Goal: Task Accomplishment & Management: Manage account settings

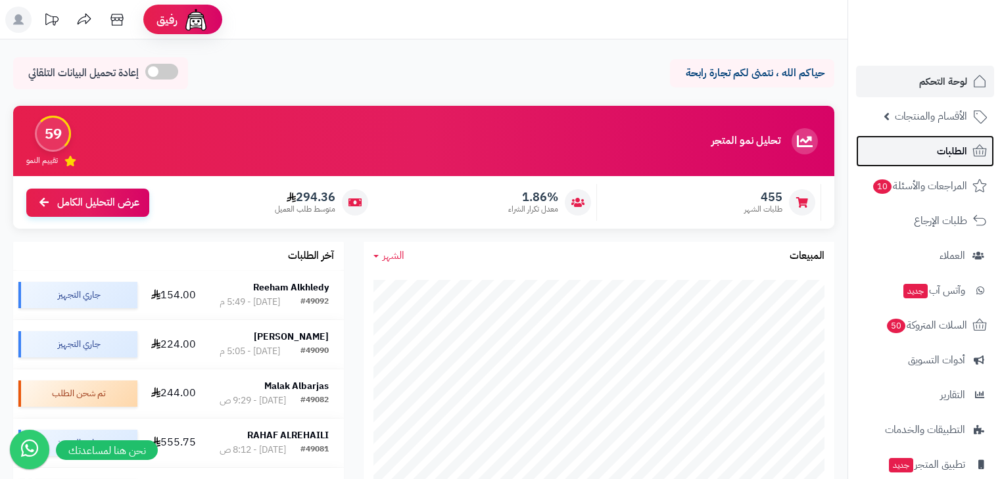
click at [931, 154] on link "الطلبات" at bounding box center [925, 151] width 138 height 32
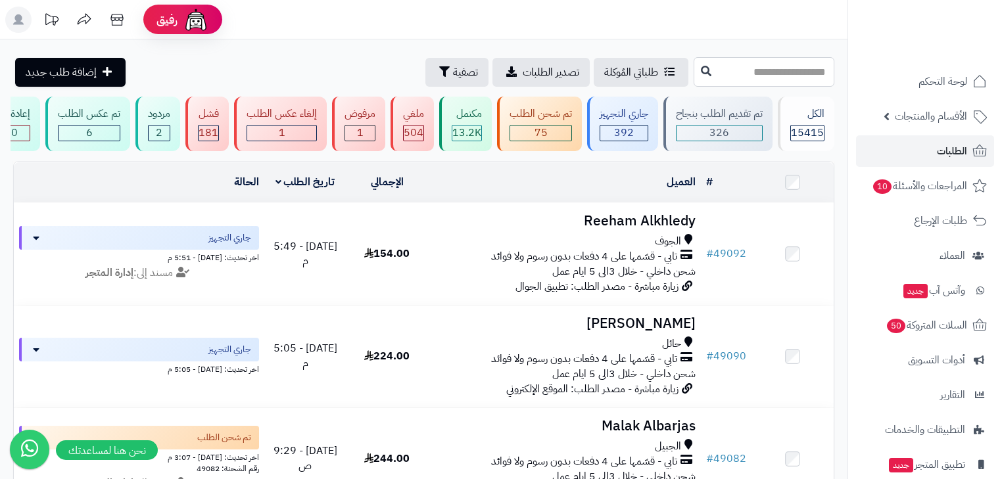
click at [739, 78] on input "text" at bounding box center [764, 72] width 141 height 30
type input "*****"
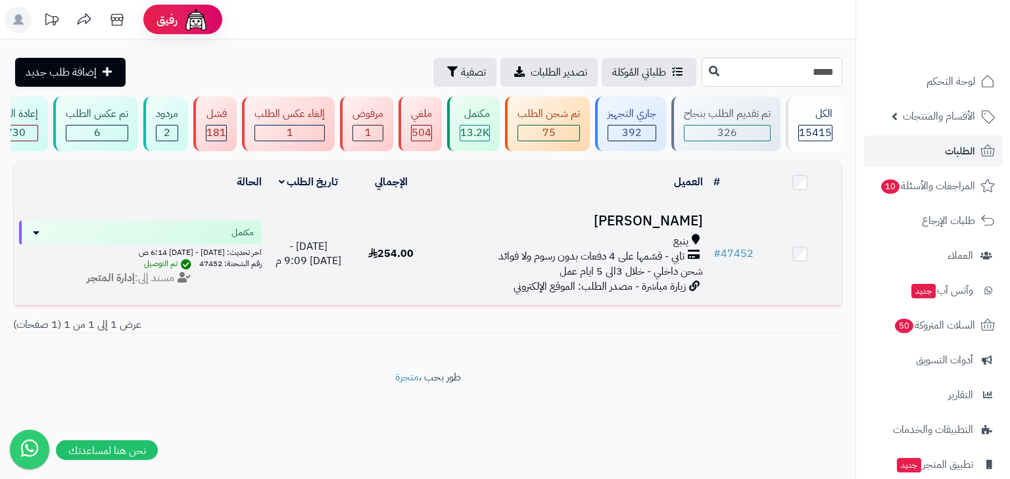
click at [658, 229] on h3 "[PERSON_NAME]" at bounding box center [570, 221] width 265 height 15
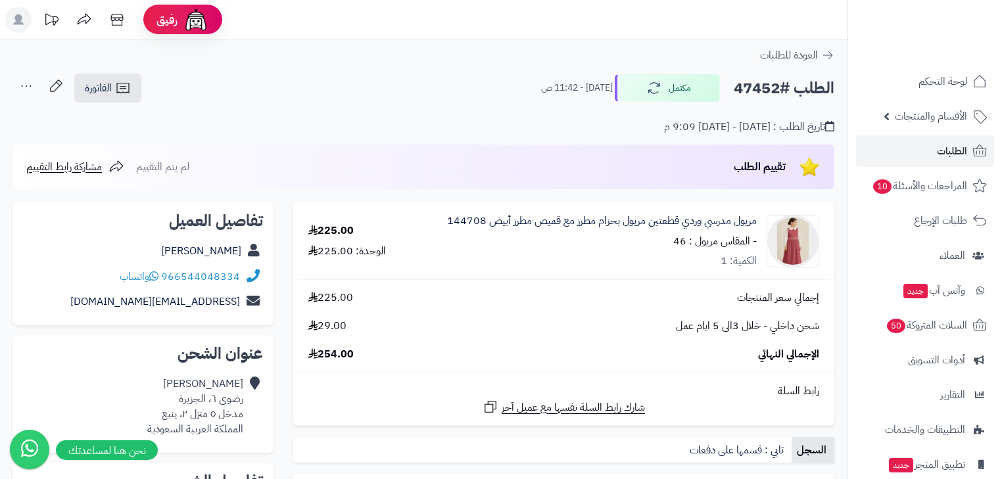
click at [26, 17] on rect at bounding box center [18, 20] width 26 height 26
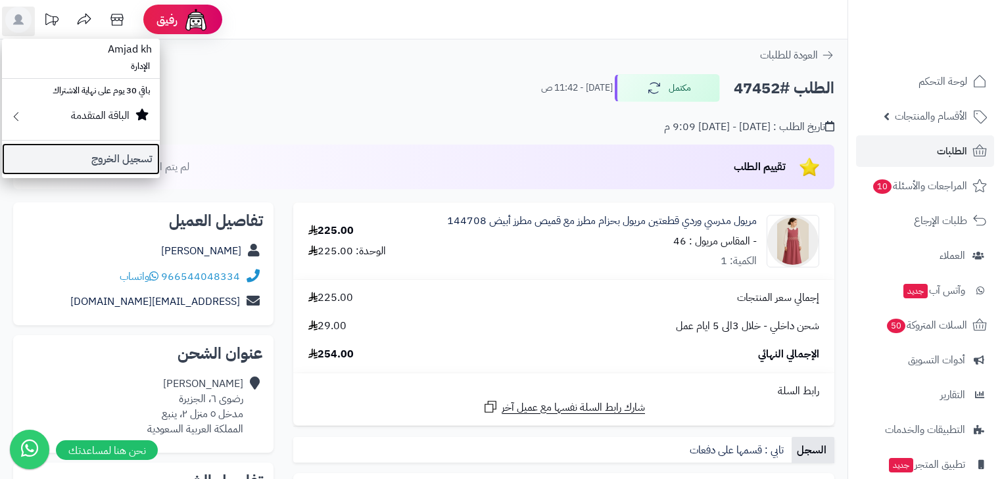
click at [53, 150] on link "تسجيل الخروج" at bounding box center [81, 159] width 158 height 32
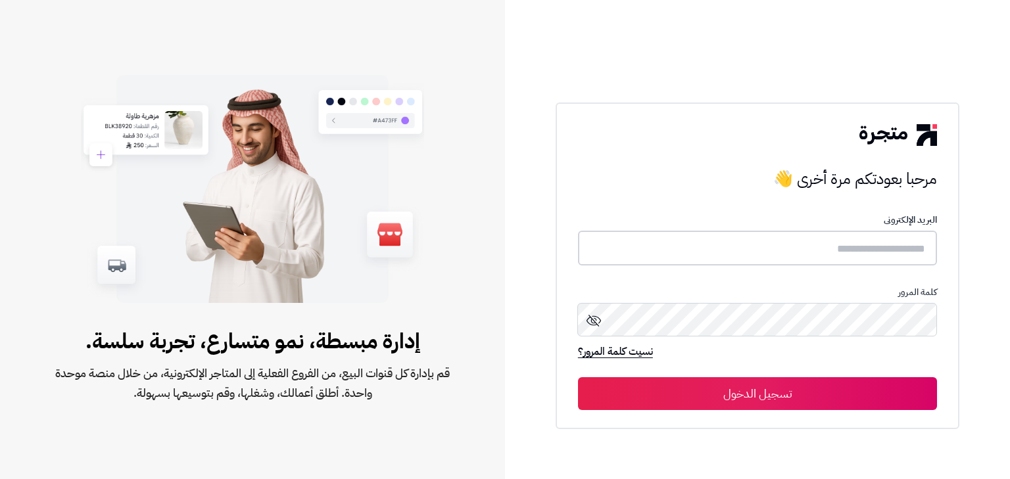
type input "*****"
click at [869, 249] on input "*****" at bounding box center [757, 248] width 359 height 35
click at [796, 387] on button "تسجيل الدخول" at bounding box center [757, 393] width 359 height 33
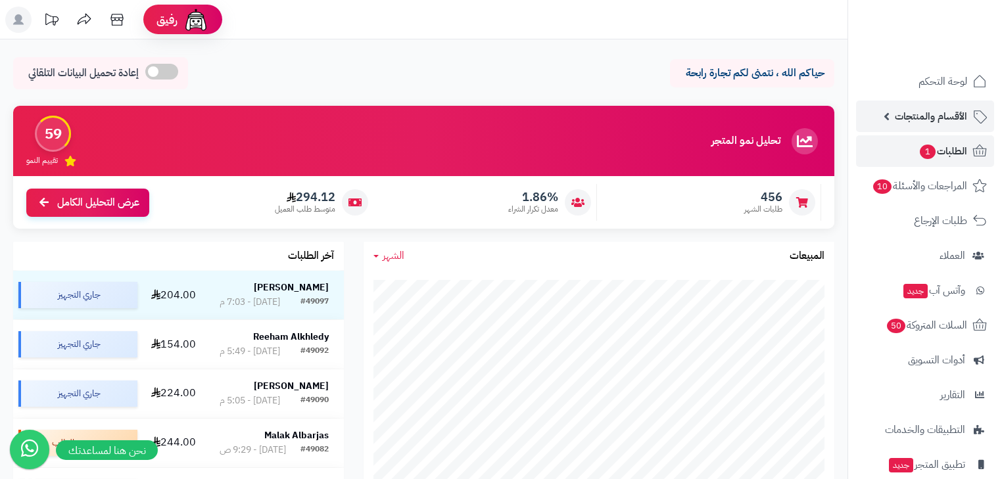
click at [950, 117] on span "الأقسام والمنتجات" at bounding box center [931, 116] width 72 height 18
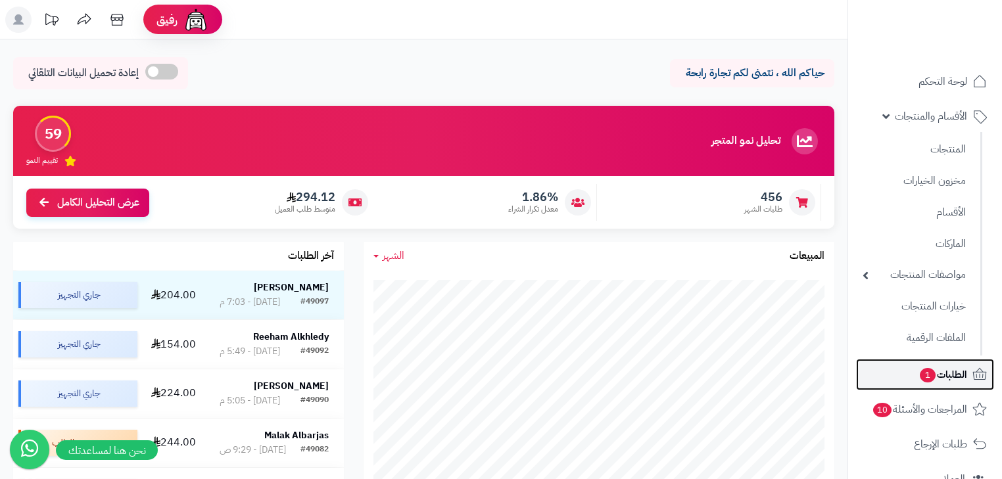
click at [949, 366] on span "الطلبات 1" at bounding box center [943, 375] width 49 height 18
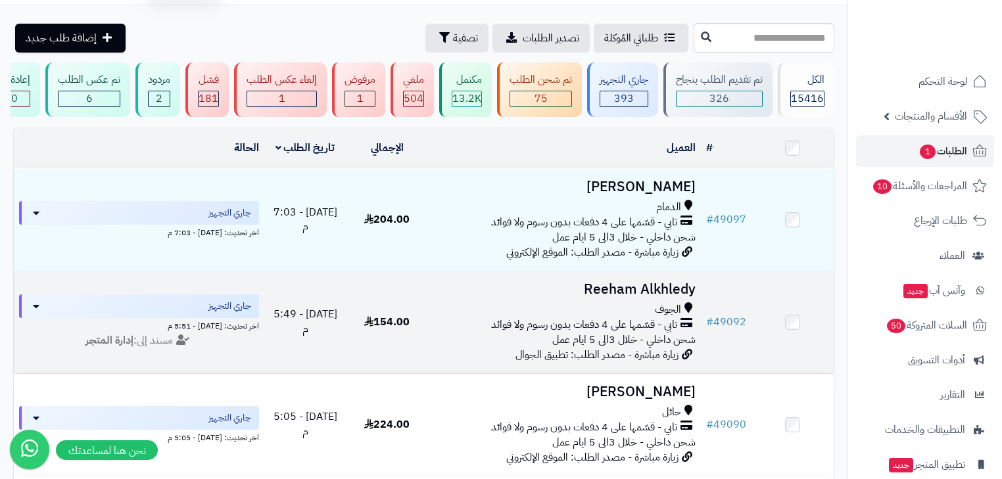
scroll to position [53, 0]
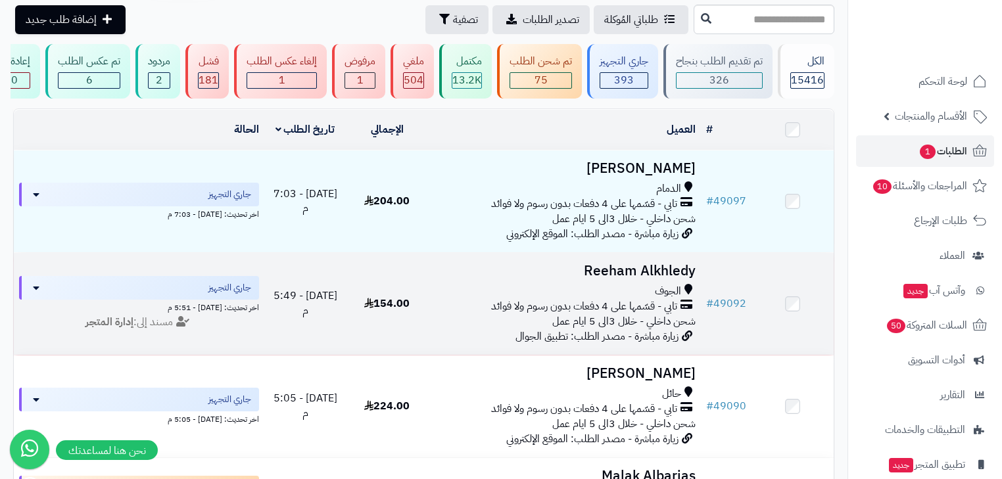
click at [641, 279] on h3 "Reeham Alkhledy" at bounding box center [564, 271] width 262 height 15
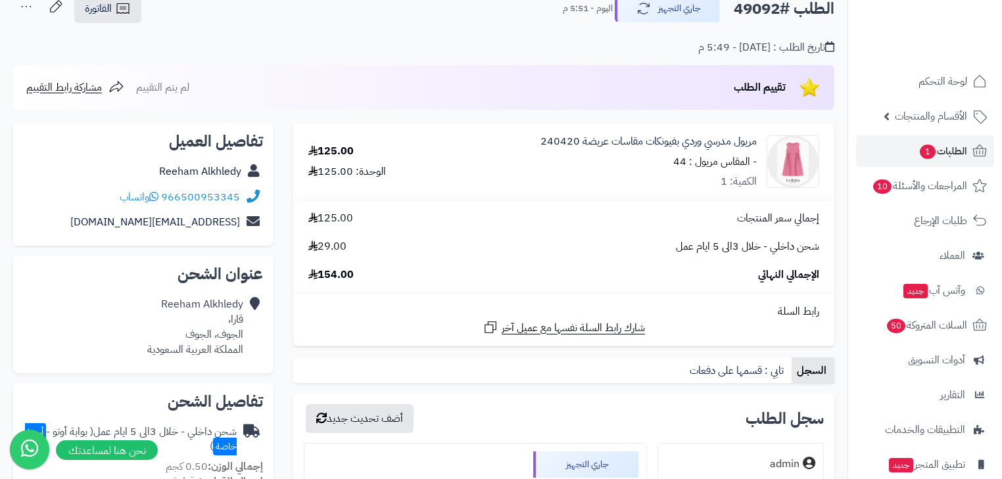
scroll to position [105, 0]
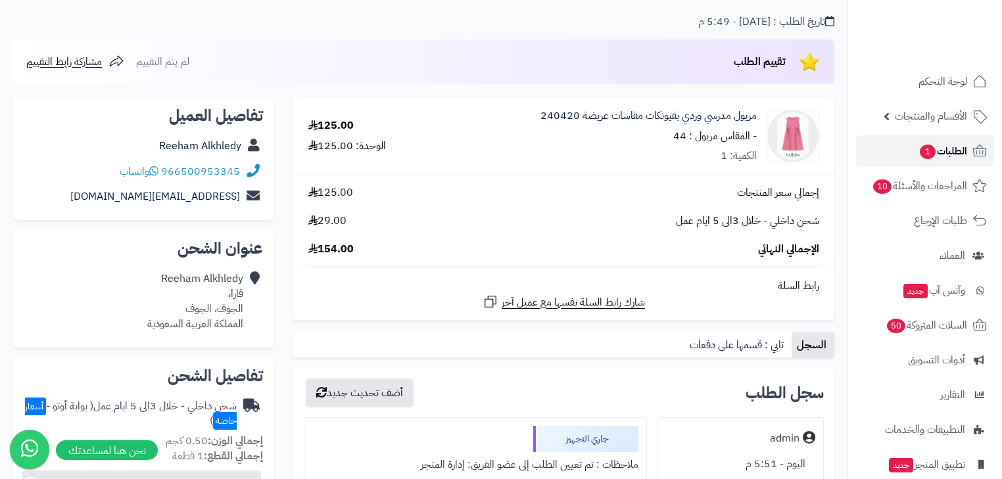
click at [927, 158] on span "1" at bounding box center [928, 152] width 16 height 14
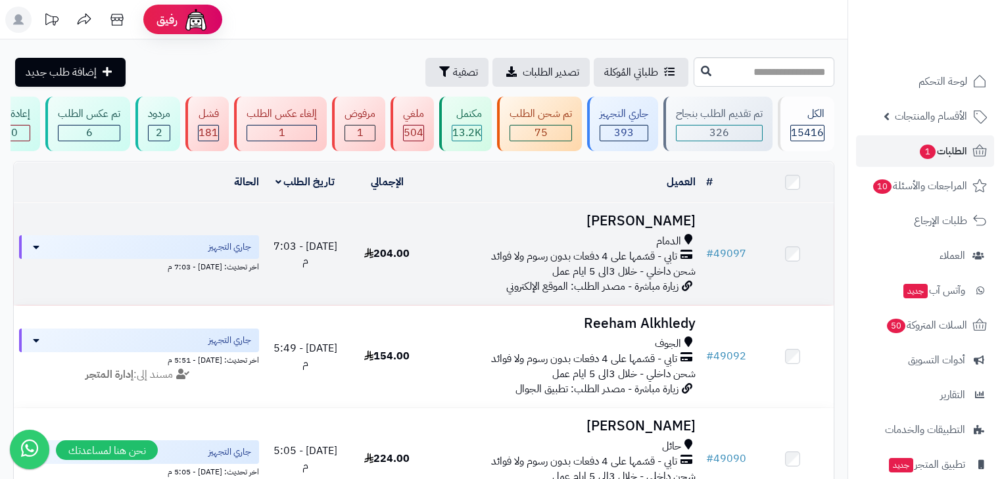
click at [656, 228] on h3 "أمل العميري" at bounding box center [564, 221] width 262 height 15
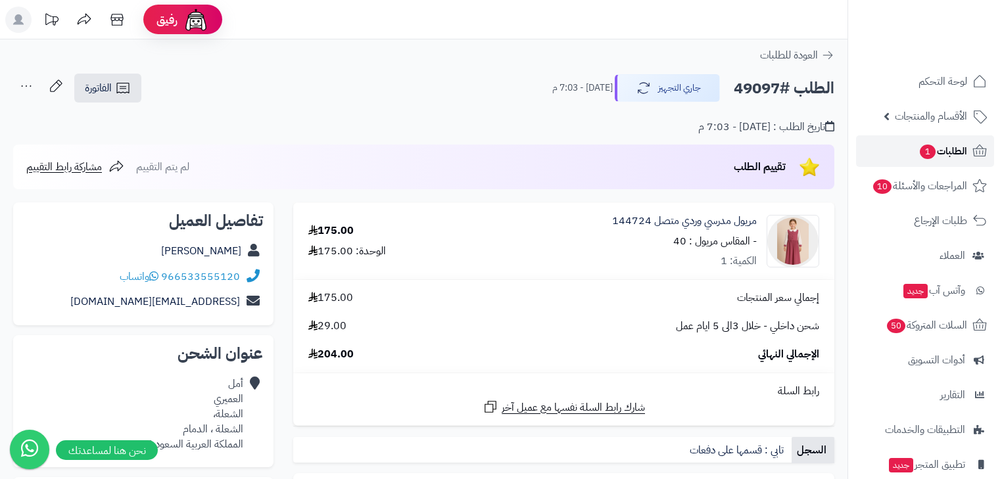
click at [937, 150] on span "الطلبات 1" at bounding box center [943, 151] width 49 height 18
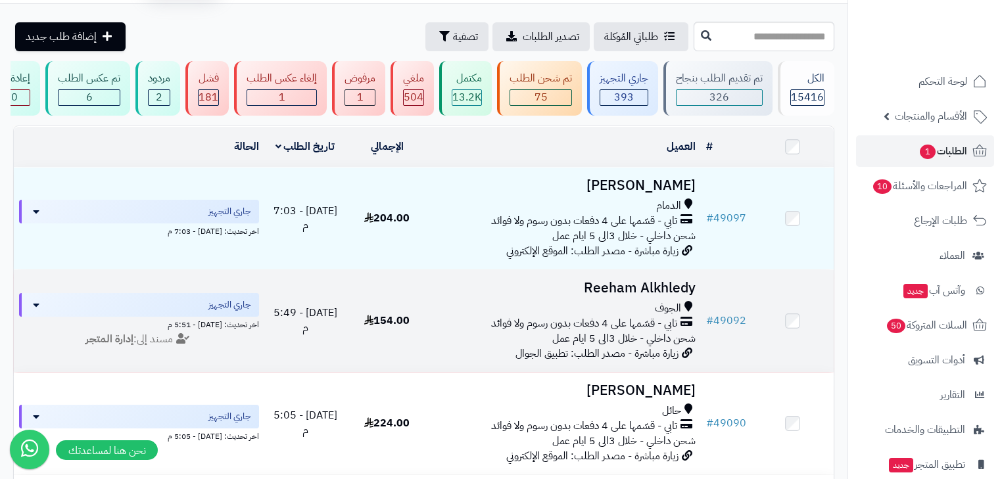
scroll to position [53, 0]
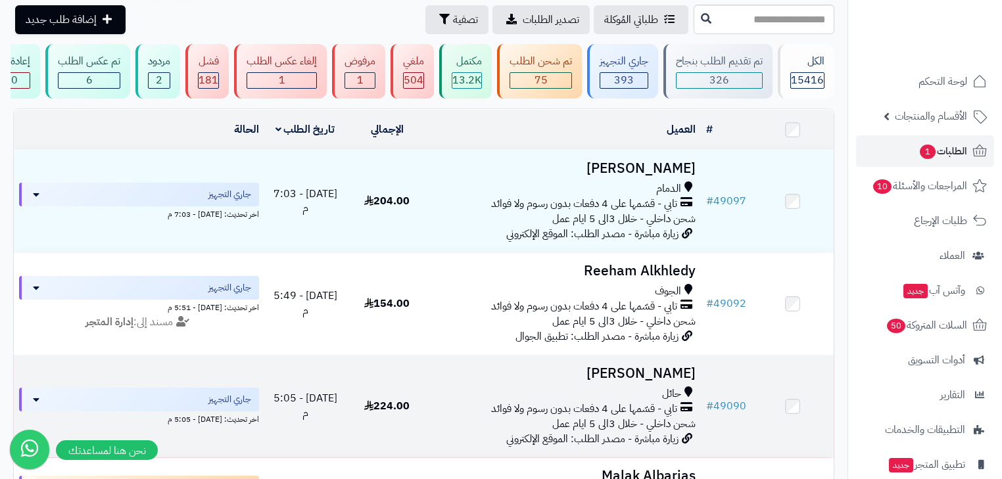
click at [647, 390] on td "فاطمه العنزي حائل تابي - قسّمها على 4 دفعات بدون رسوم ولا فوائد شحن داخلي - خلا…" at bounding box center [564, 407] width 273 height 102
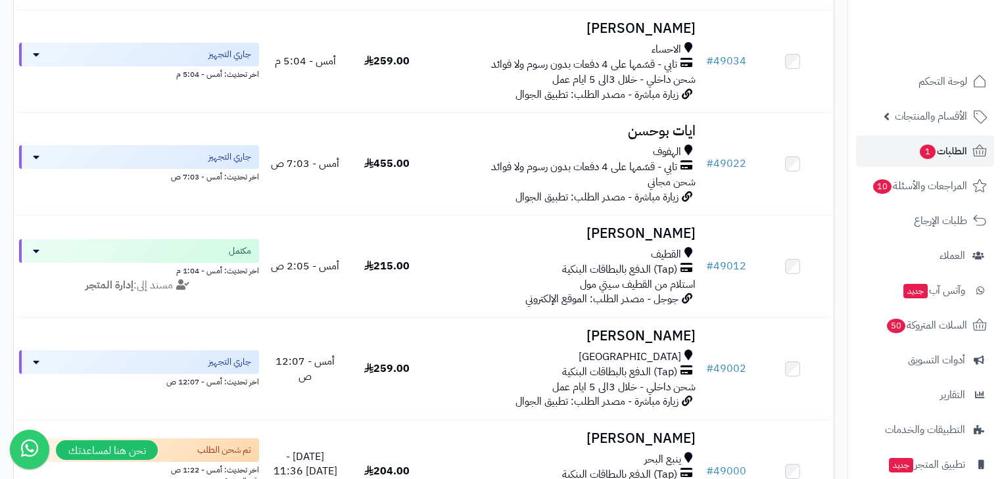
scroll to position [1736, 0]
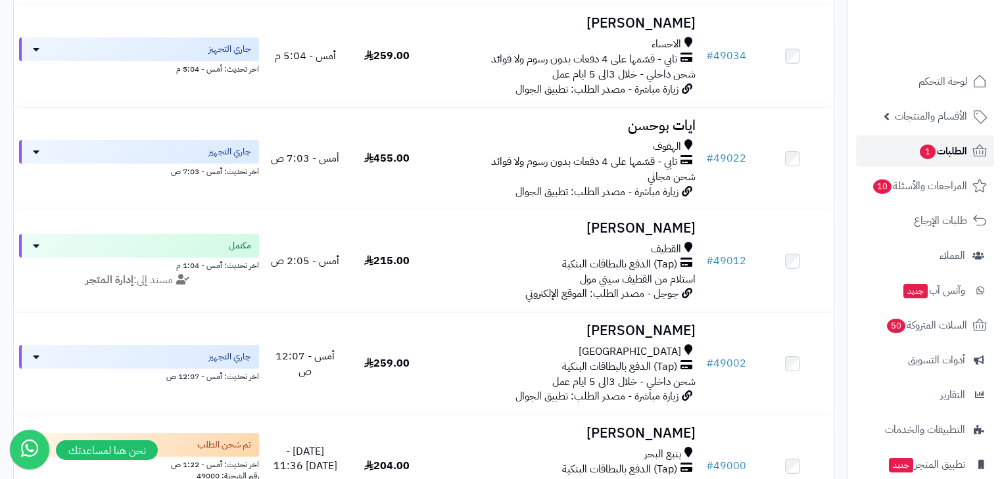
click at [936, 145] on span "الطلبات 1" at bounding box center [943, 151] width 49 height 18
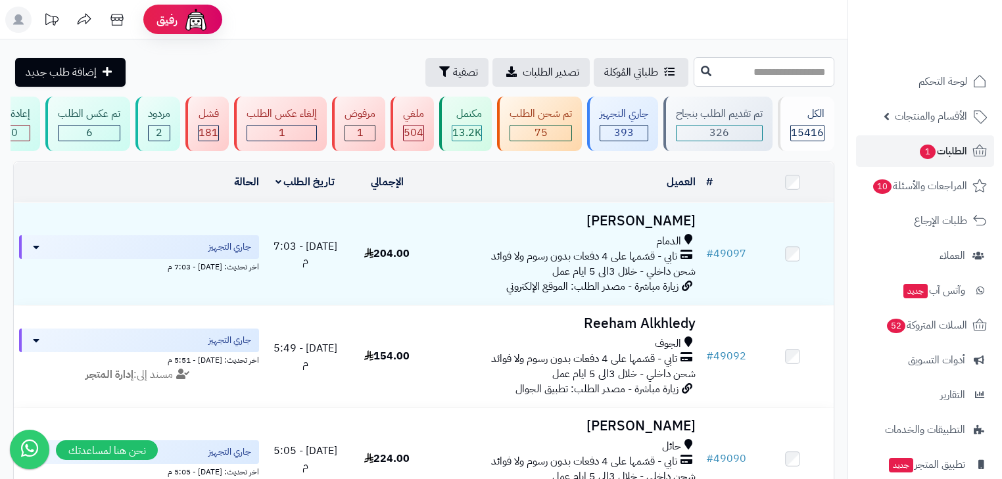
drag, startPoint x: 0, startPoint y: 0, endPoint x: 740, endPoint y: 76, distance: 744.4
click at [740, 76] on input "text" at bounding box center [764, 72] width 141 height 30
type input "*****"
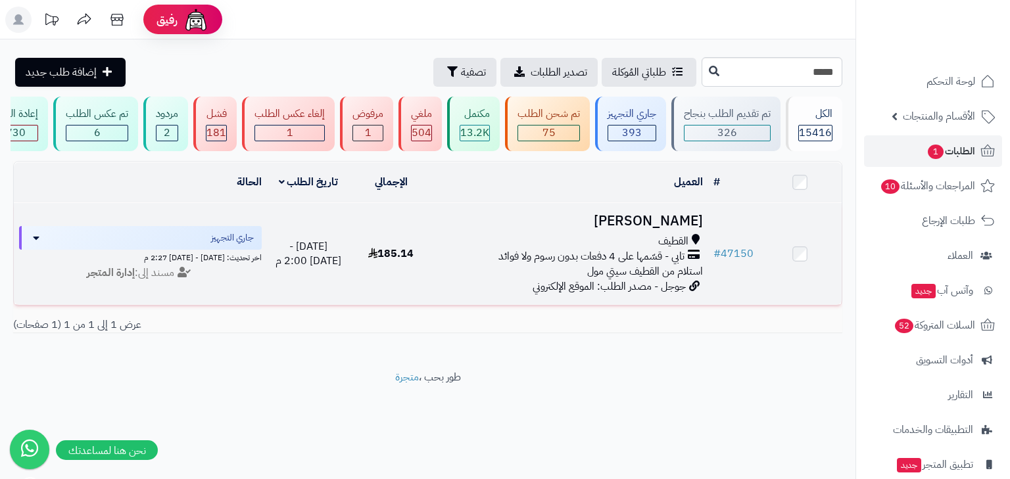
click at [668, 229] on h3 "سكينة العلوان" at bounding box center [570, 221] width 265 height 15
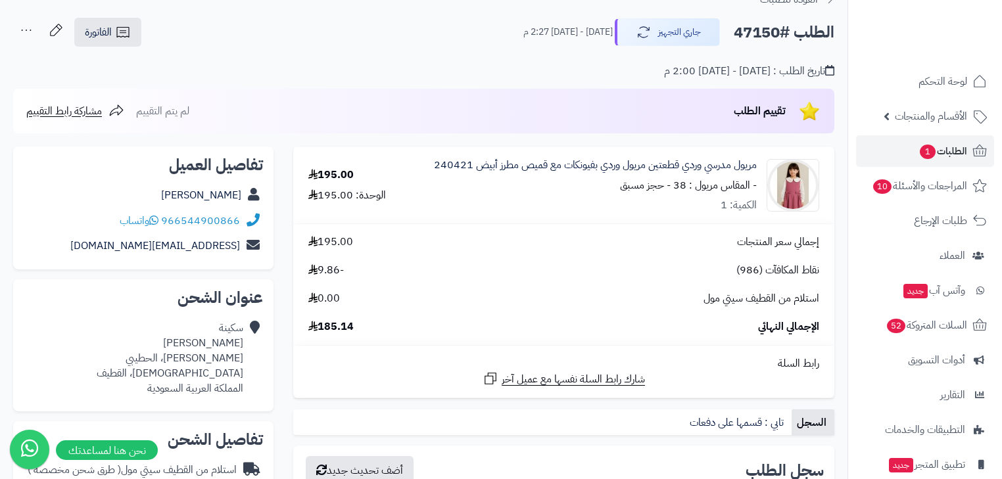
scroll to position [53, 0]
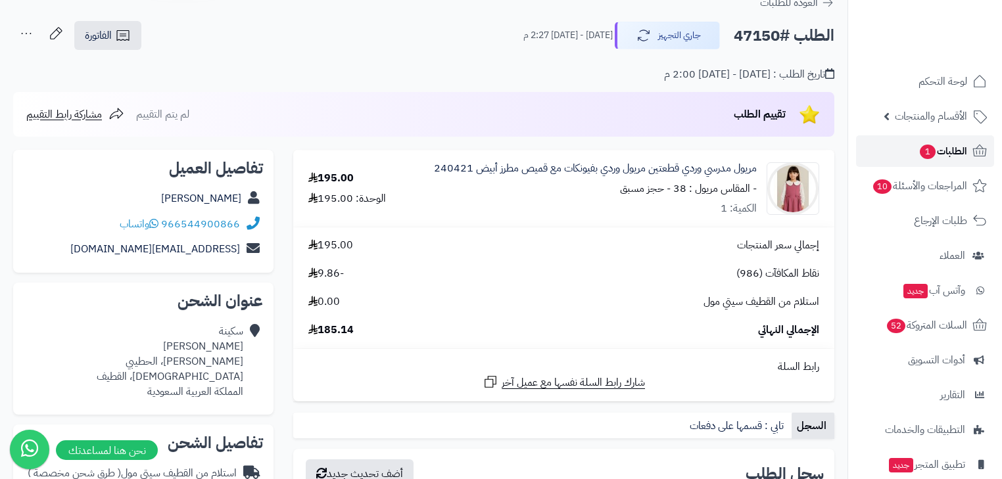
click at [952, 161] on link "الطلبات 1" at bounding box center [925, 151] width 138 height 32
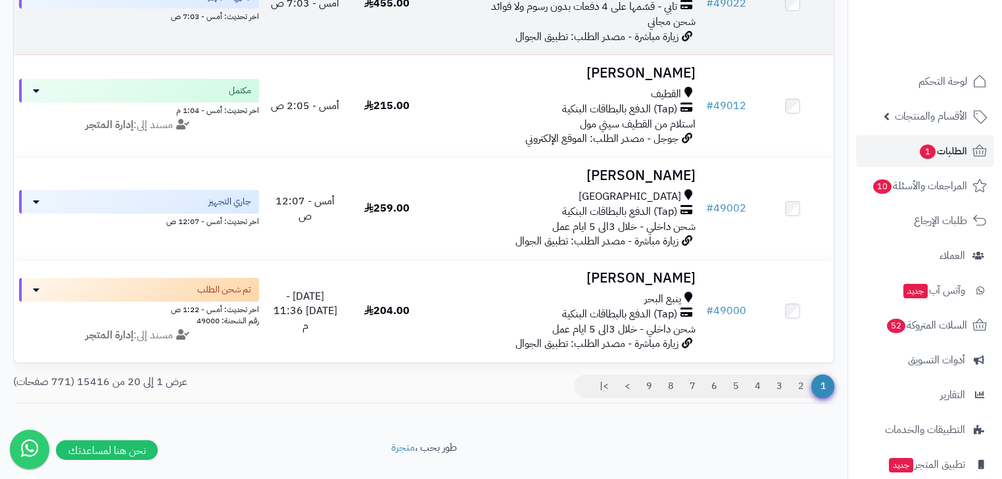
scroll to position [1894, 0]
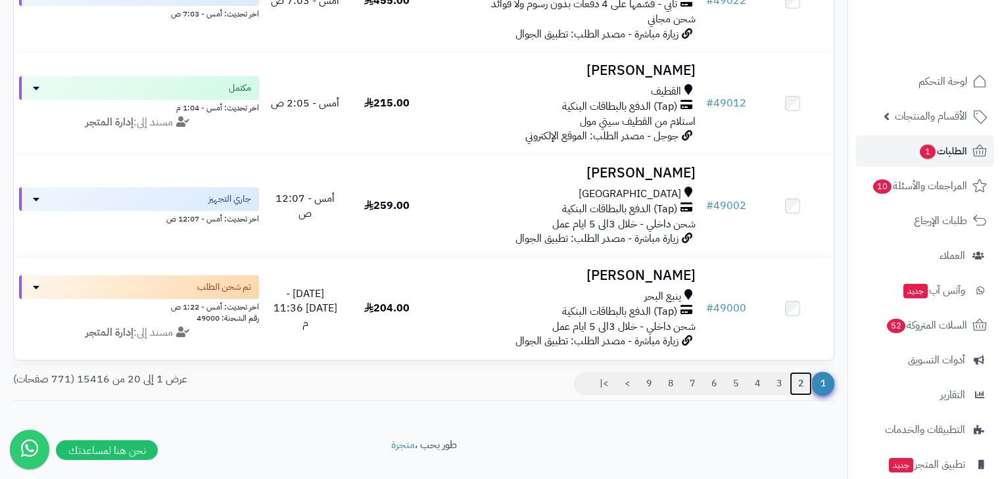
click at [799, 396] on link "2" at bounding box center [801, 384] width 22 height 24
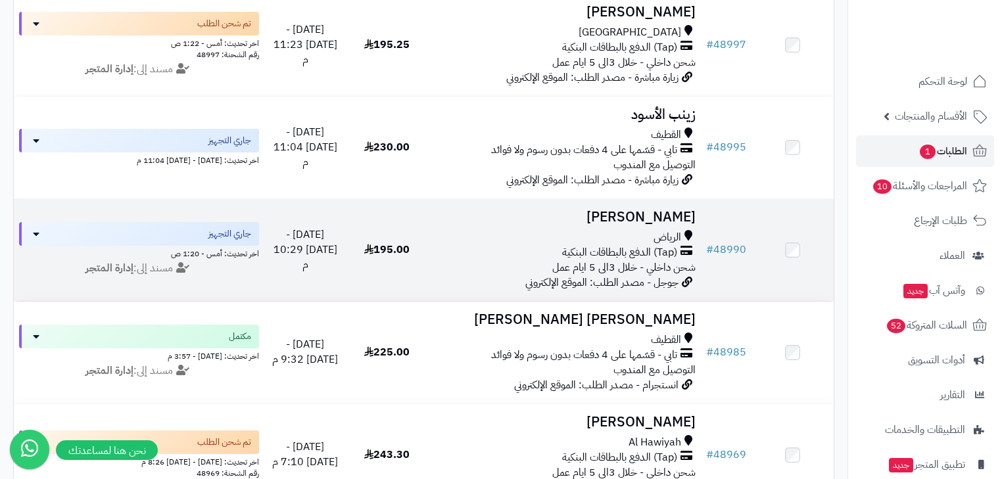
scroll to position [210, 0]
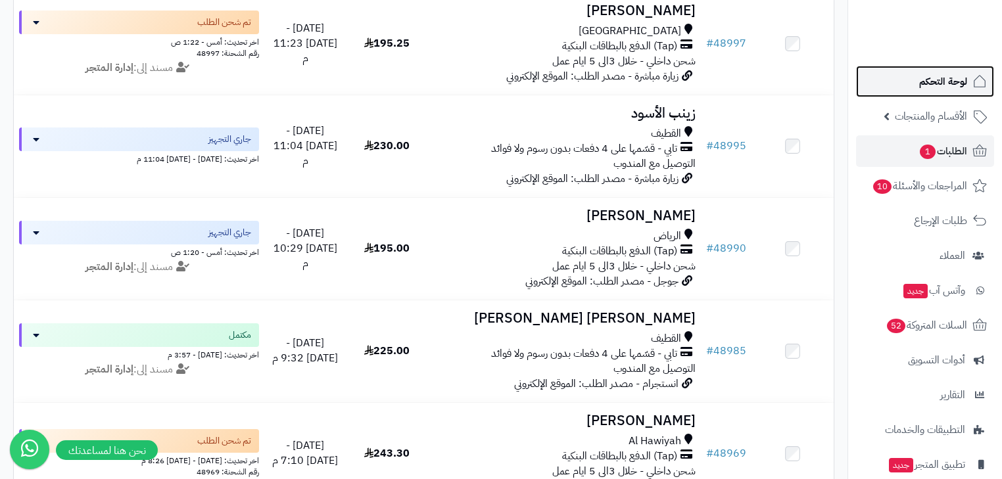
click at [933, 90] on span "لوحة التحكم" at bounding box center [943, 81] width 48 height 18
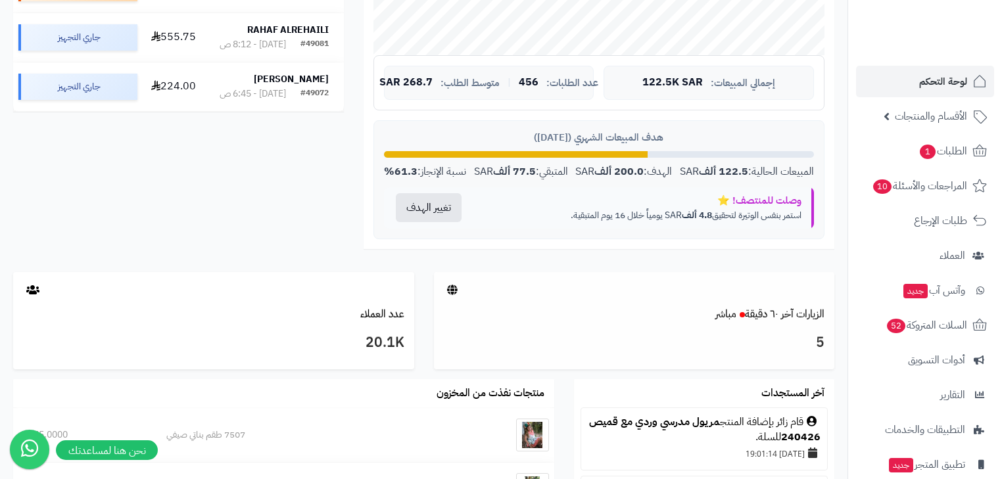
scroll to position [631, 0]
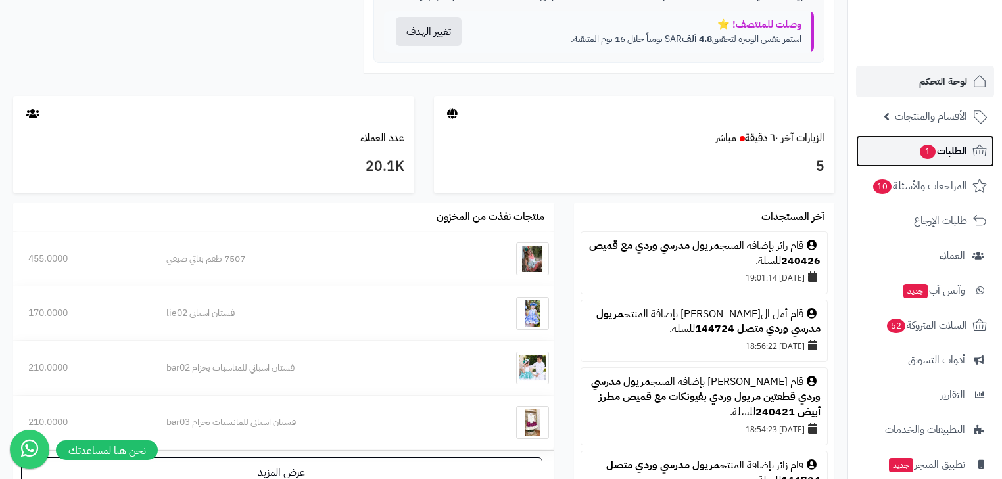
click at [924, 157] on span "1" at bounding box center [928, 152] width 16 height 14
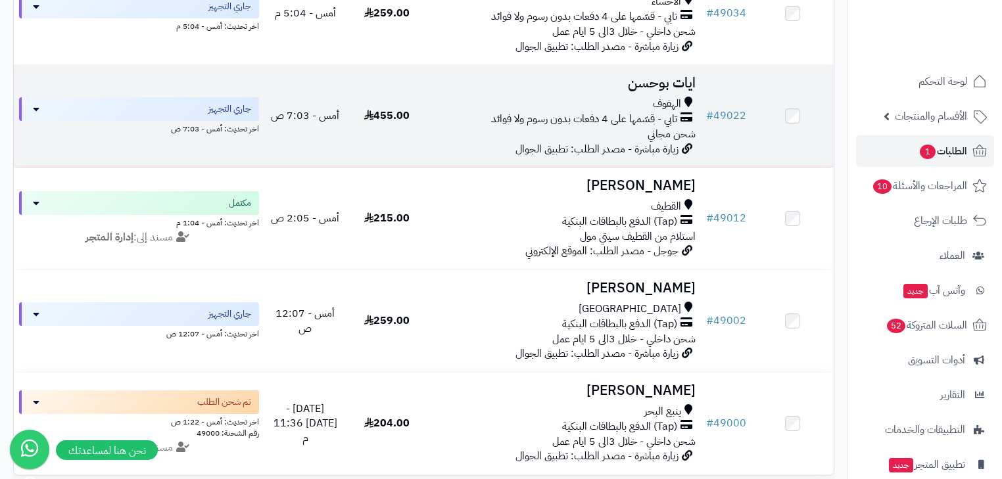
scroll to position [1940, 0]
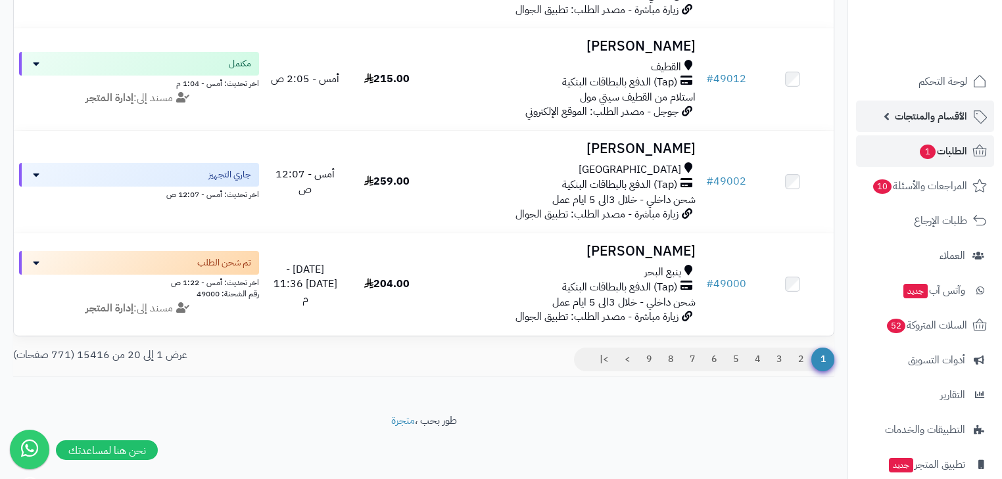
click at [926, 120] on span "الأقسام والمنتجات" at bounding box center [931, 116] width 72 height 18
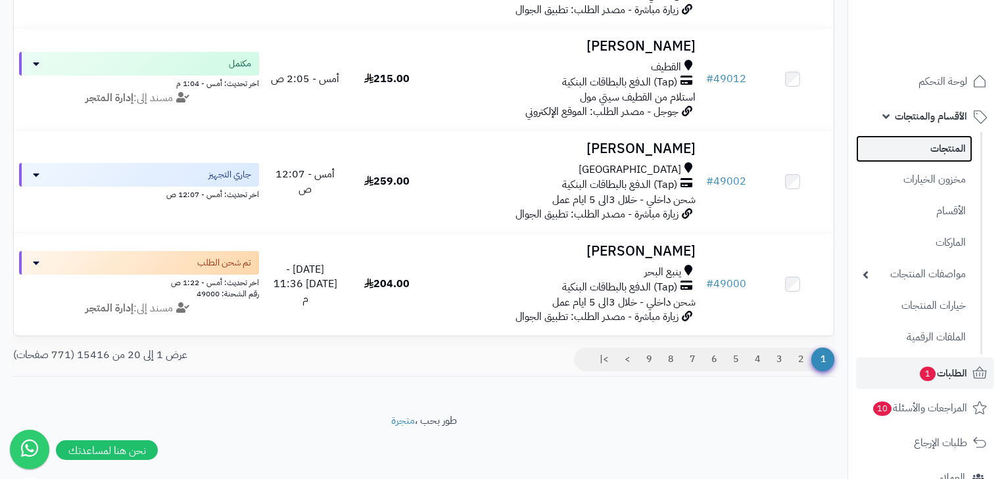
click at [933, 149] on link "المنتجات" at bounding box center [914, 148] width 116 height 27
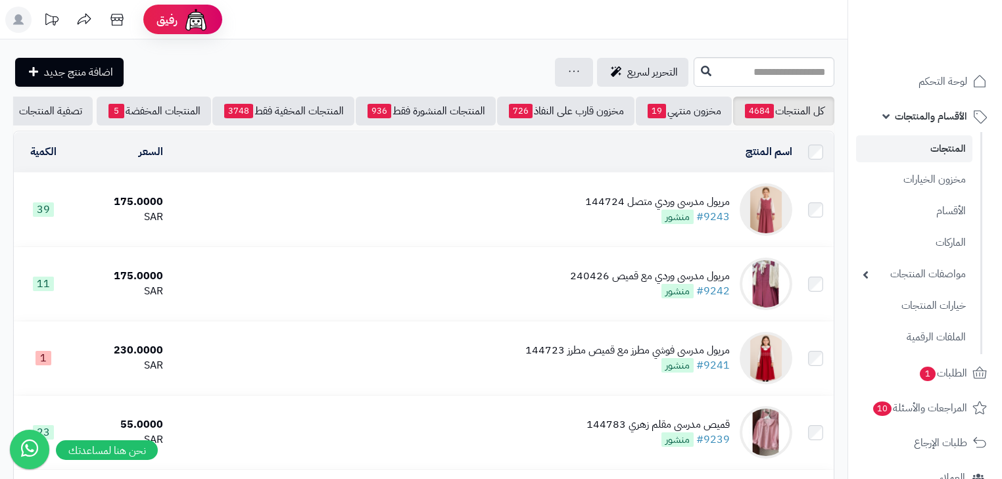
click at [956, 148] on link "المنتجات" at bounding box center [914, 148] width 116 height 27
click at [923, 368] on span "1" at bounding box center [927, 374] width 17 height 16
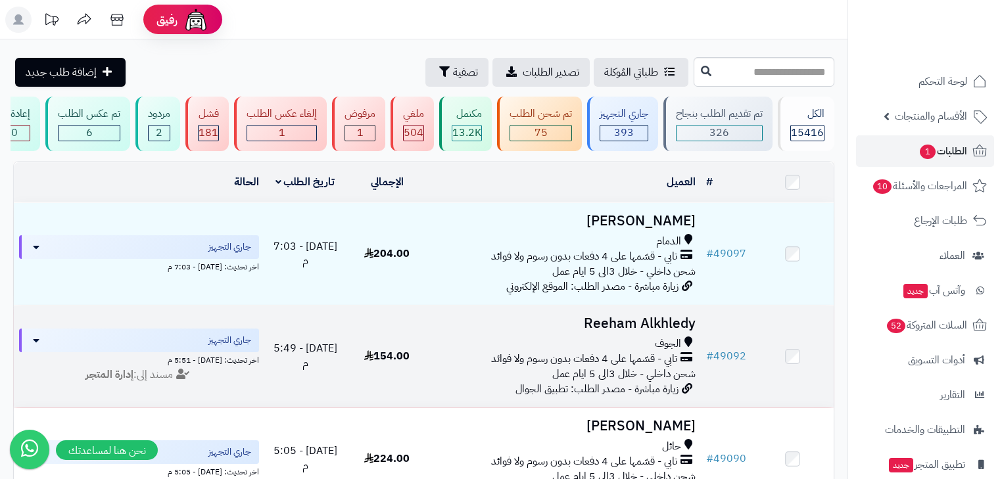
click at [595, 352] on div "الجوف" at bounding box center [564, 344] width 262 height 15
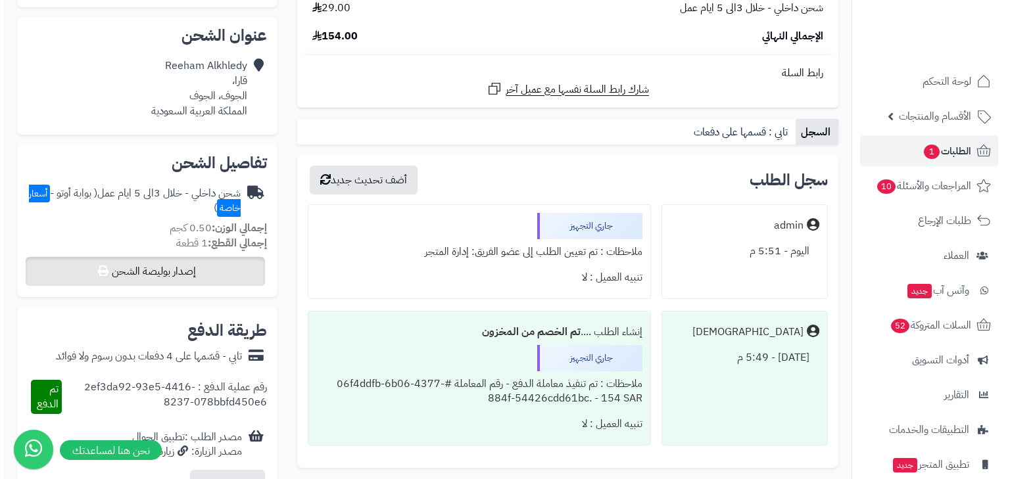
scroll to position [316, 0]
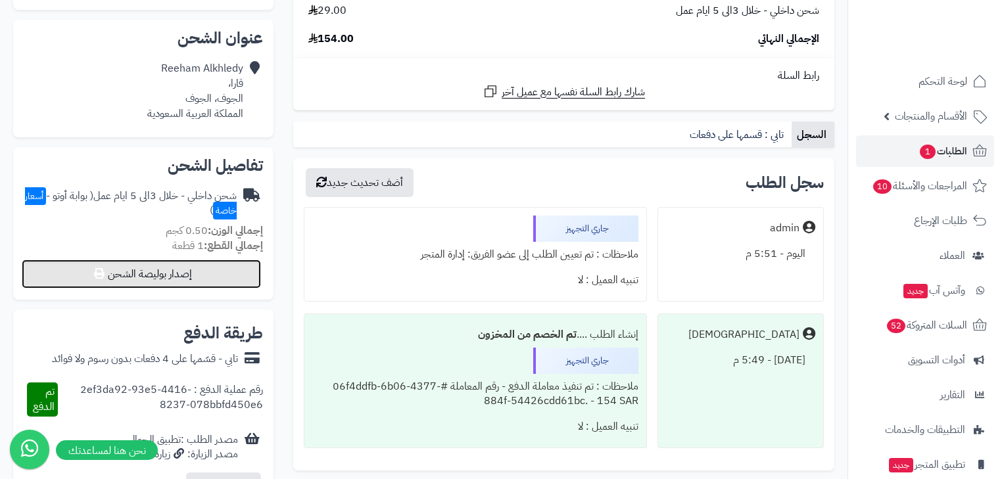
click at [147, 273] on button "إصدار بوليصة الشحن" at bounding box center [141, 274] width 239 height 29
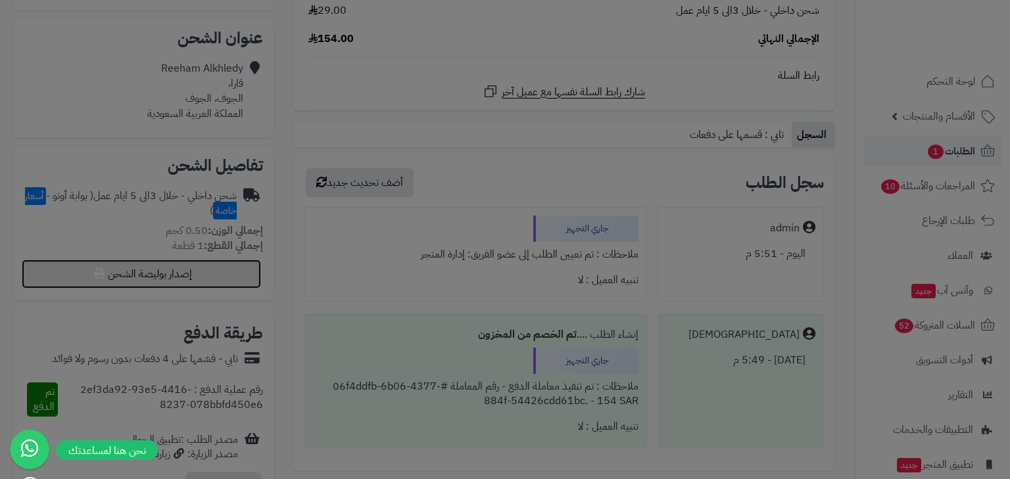
select select "***"
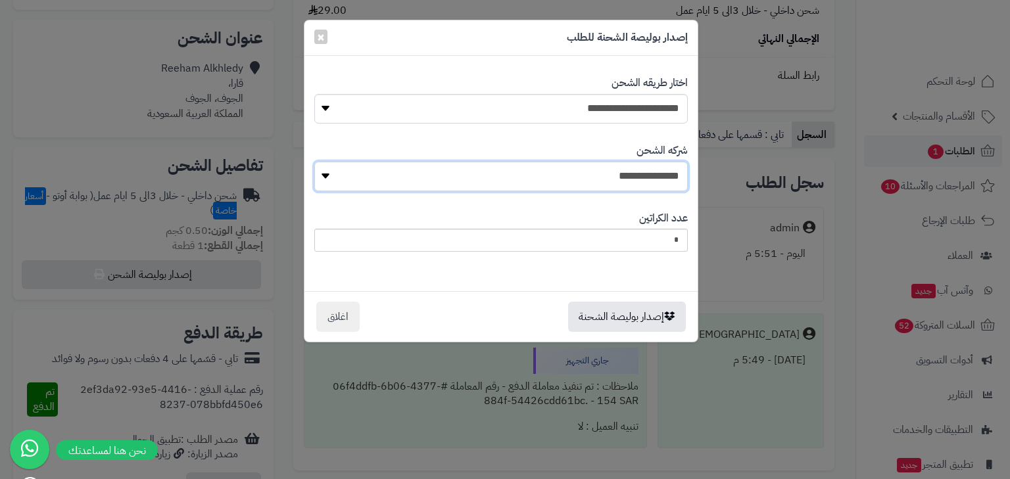
click at [633, 176] on select "**********" at bounding box center [501, 177] width 374 height 30
select select "****"
click at [318, 162] on select "**********" at bounding box center [501, 177] width 374 height 30
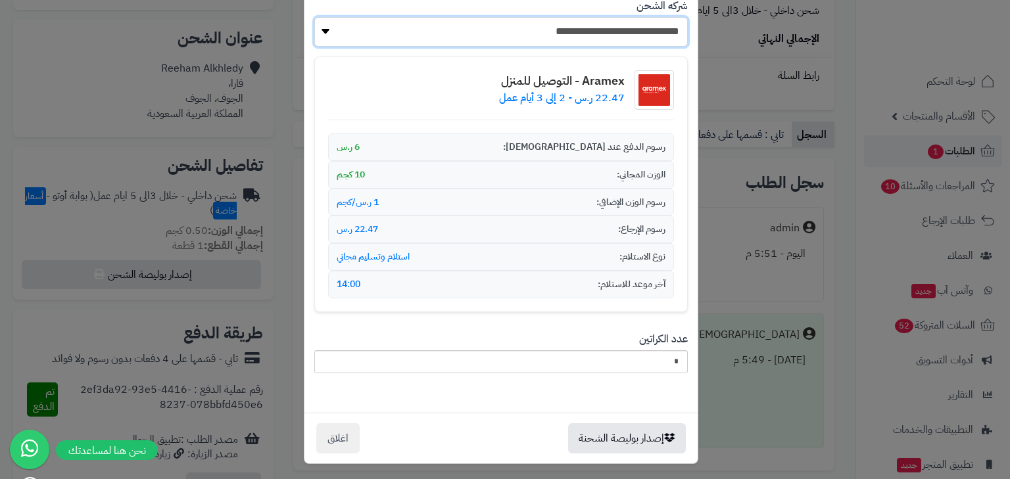
scroll to position [147, 0]
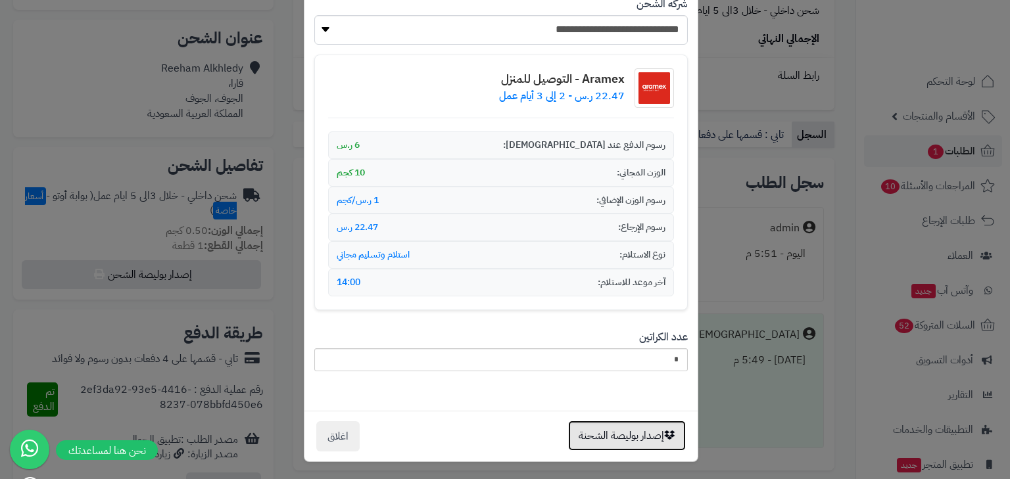
click at [613, 430] on button "إصدار بوليصة الشحنة" at bounding box center [627, 436] width 118 height 30
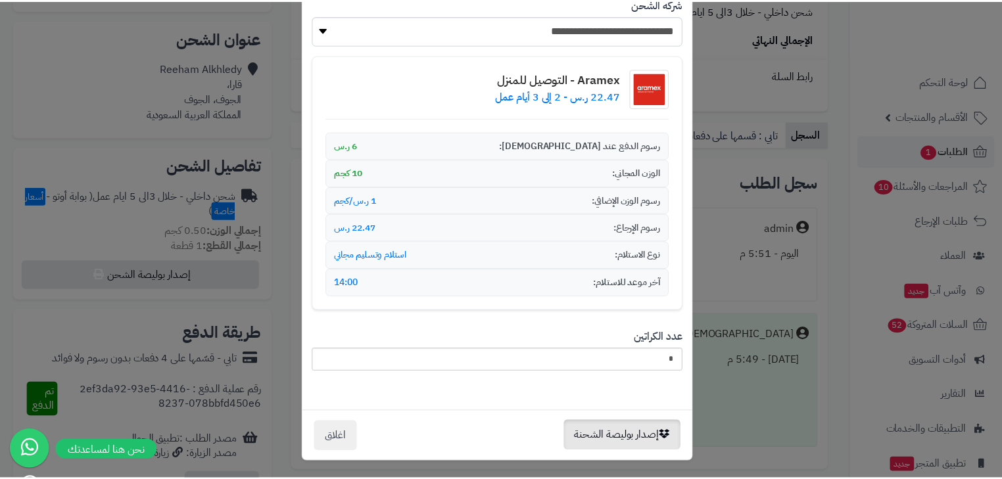
scroll to position [0, 0]
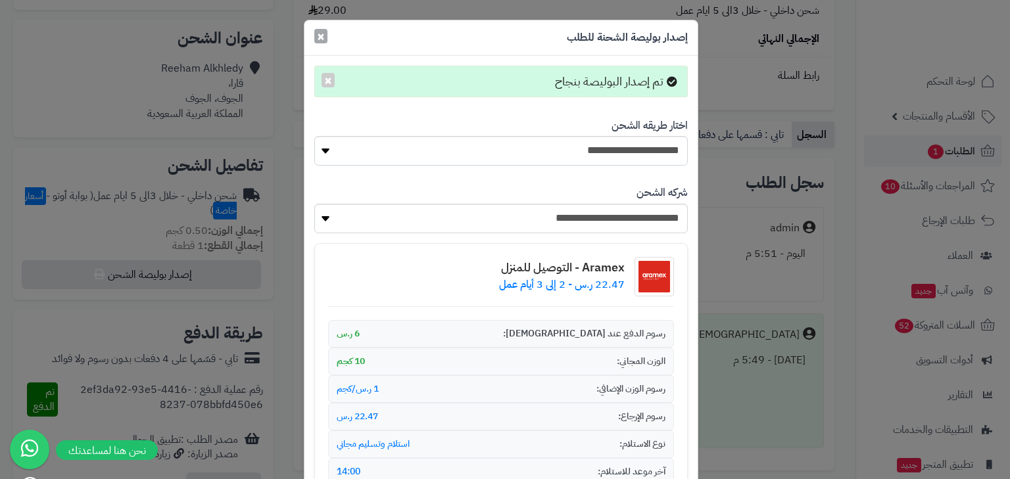
click at [325, 42] on span "×" at bounding box center [321, 36] width 8 height 20
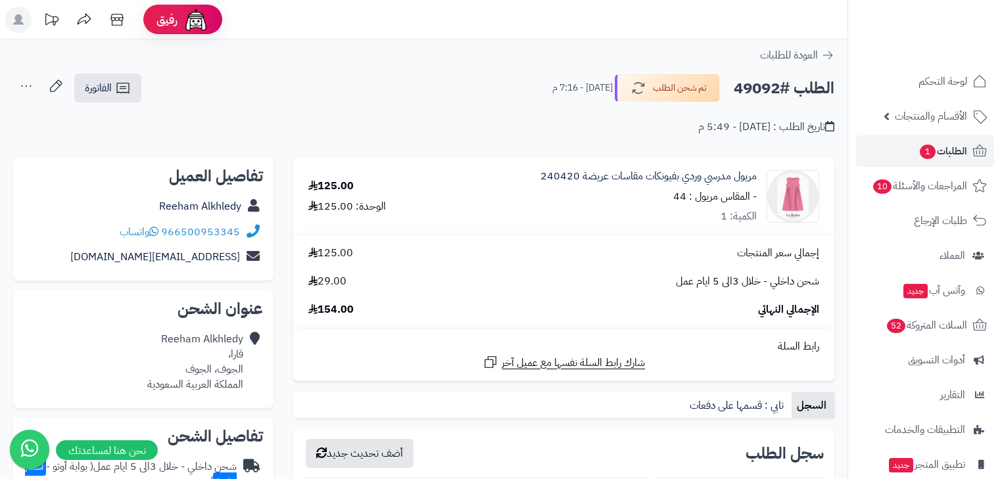
scroll to position [271, 0]
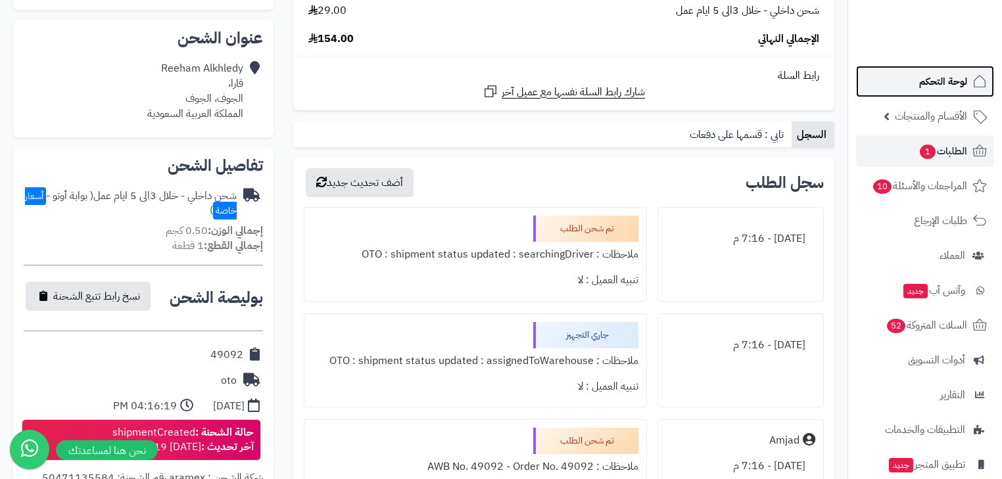
click at [939, 81] on span "لوحة التحكم" at bounding box center [943, 81] width 48 height 18
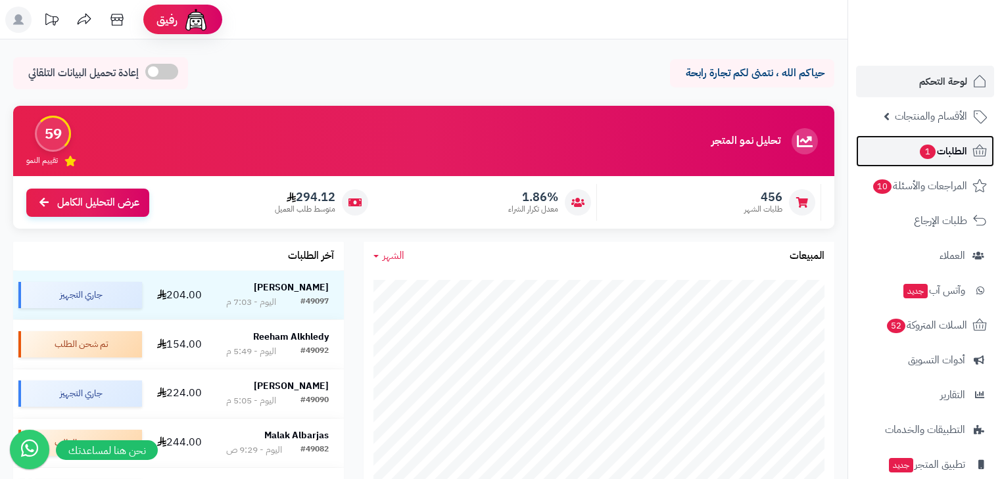
click at [935, 150] on span "الطلبات 1" at bounding box center [943, 151] width 49 height 18
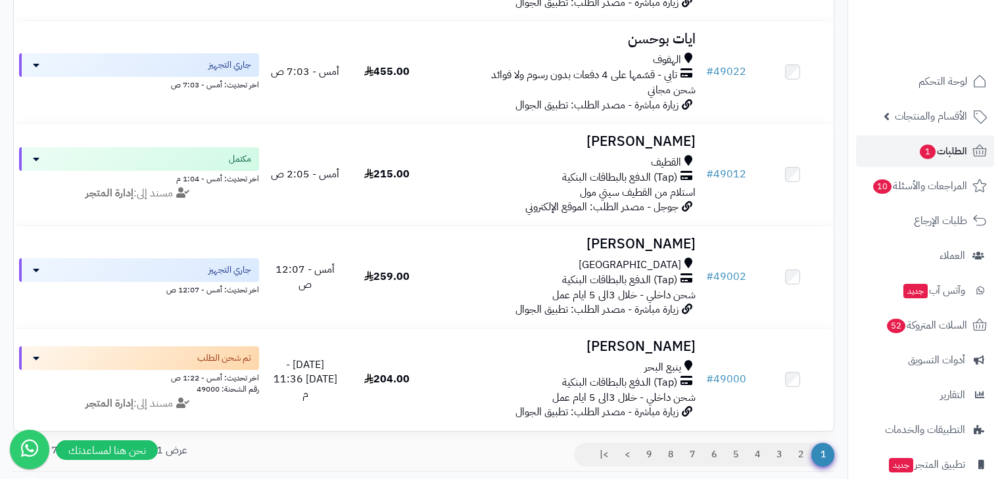
scroll to position [1841, 0]
